Goal: Find specific page/section: Find specific page/section

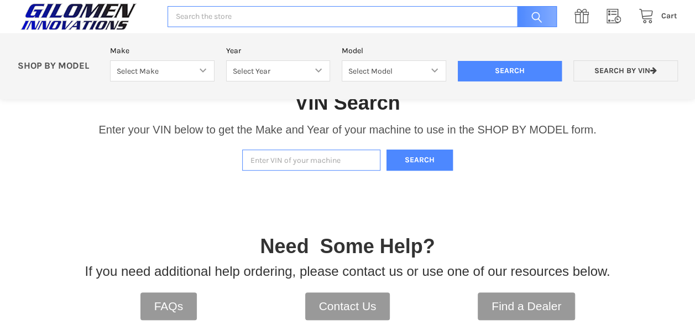
click at [308, 162] on input "Enter VIN of your machine" at bounding box center [311, 160] width 138 height 22
type input "[US_VEHICLE_IDENTIFICATION_NUMBER]"
click at [387, 149] on button "Search" at bounding box center [420, 160] width 66 height 22
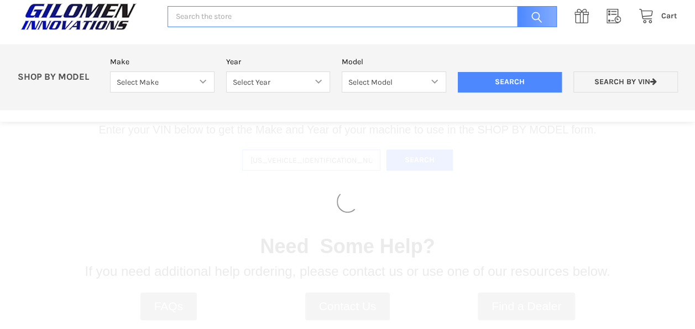
select select "316"
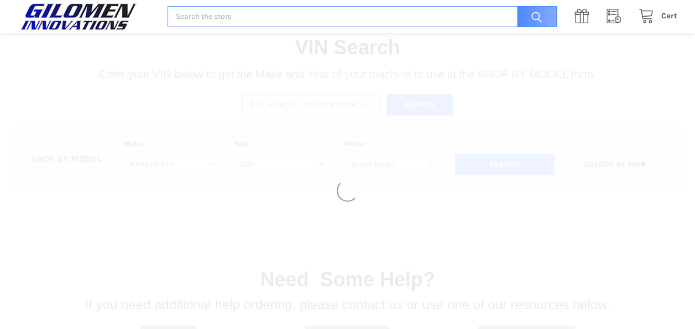
select select "319"
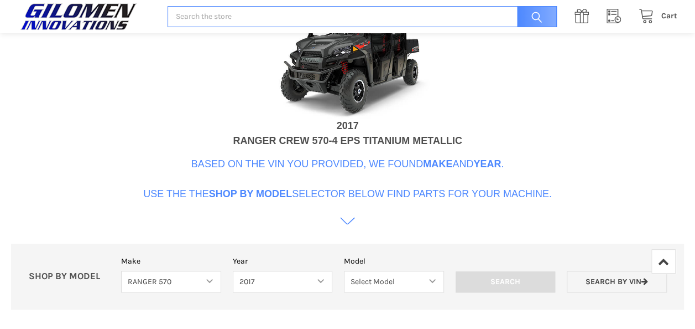
scroll to position [504, 0]
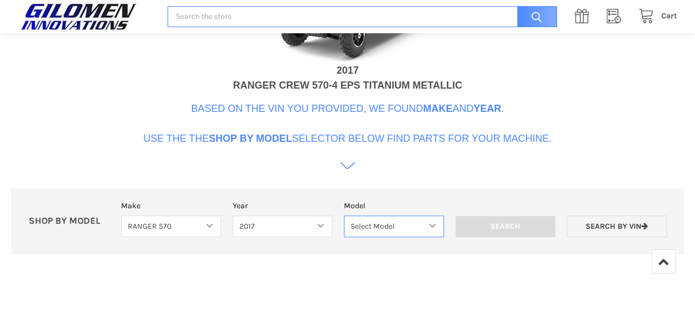
click at [408, 223] on select "Select Model Ranger 570 Full Size Ranger 570 Full Size Crew Ranger 570 Midsize …" at bounding box center [394, 226] width 100 height 22
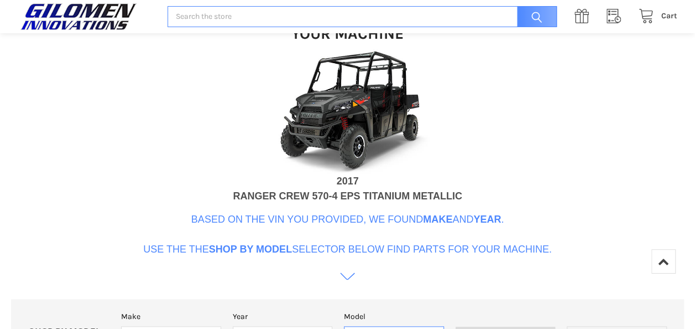
scroll to position [449, 0]
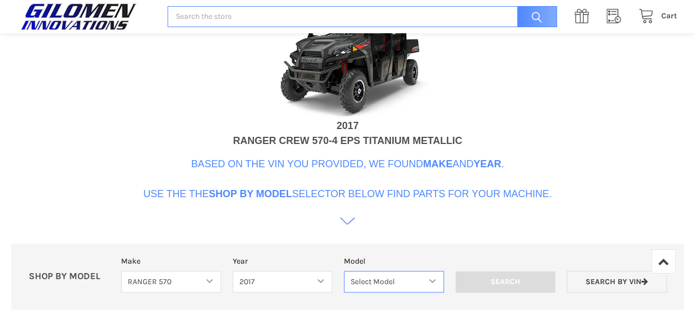
click at [385, 271] on select "Select Model Ranger 570 Full Size Ranger 570 Full Size Crew Ranger 570 Midsize …" at bounding box center [394, 281] width 100 height 22
select select "171"
click at [344, 270] on select "Select Model Ranger 570 Full Size Ranger 570 Full Size Crew Ranger 570 Midsize …" at bounding box center [394, 281] width 100 height 22
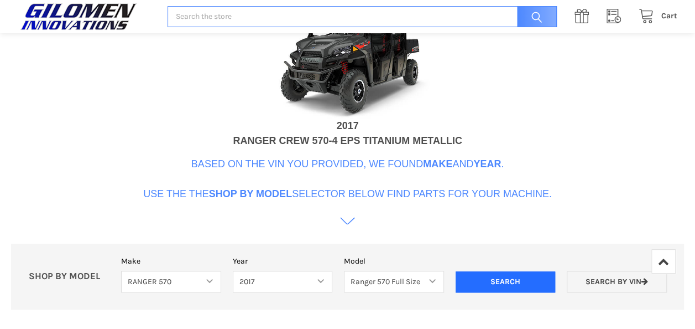
click at [514, 275] on input "Search" at bounding box center [506, 281] width 100 height 21
